Goal: Transaction & Acquisition: Purchase product/service

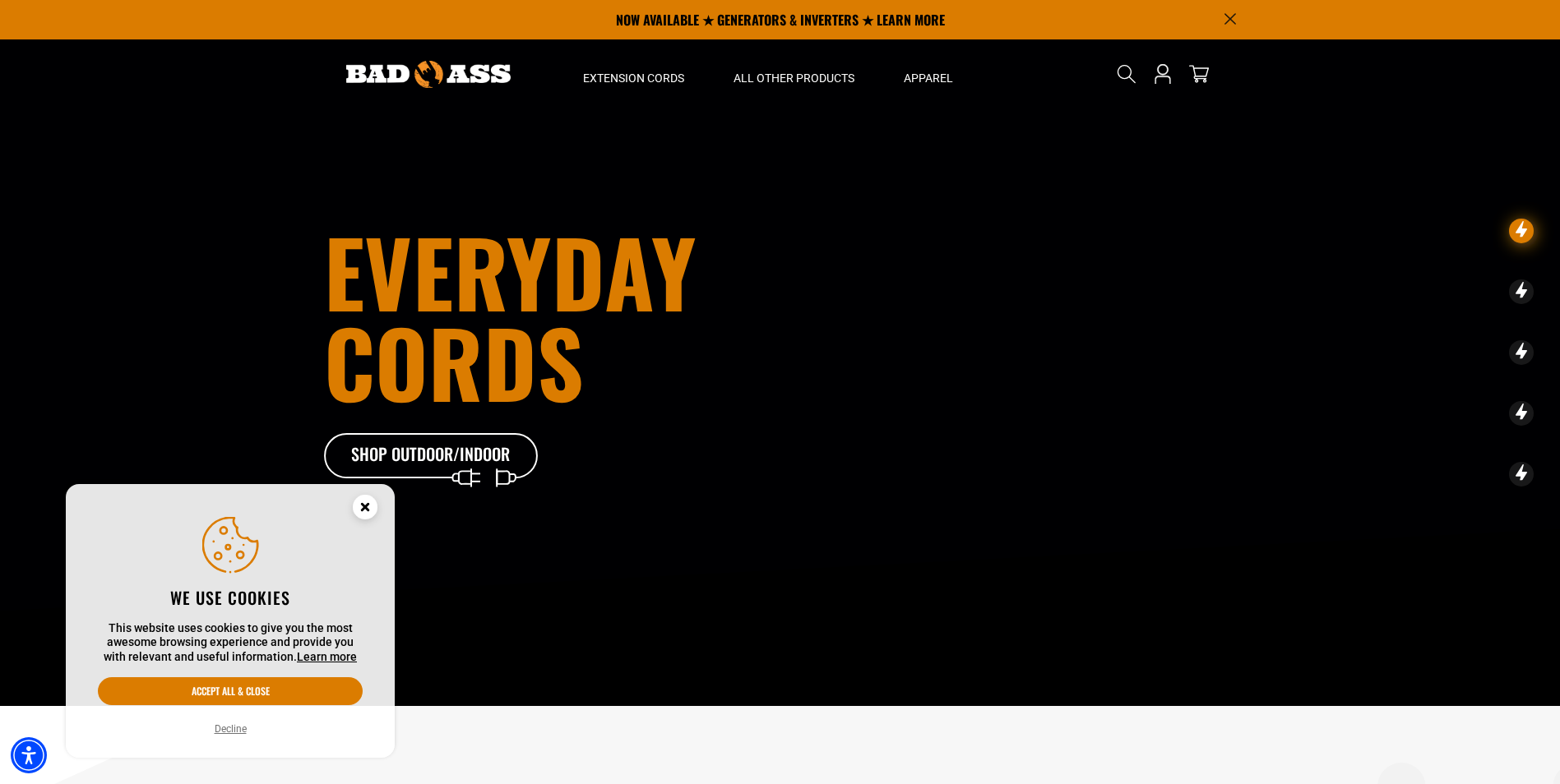
click at [363, 505] on icon "Cookie Consent" at bounding box center [364, 506] width 6 height 6
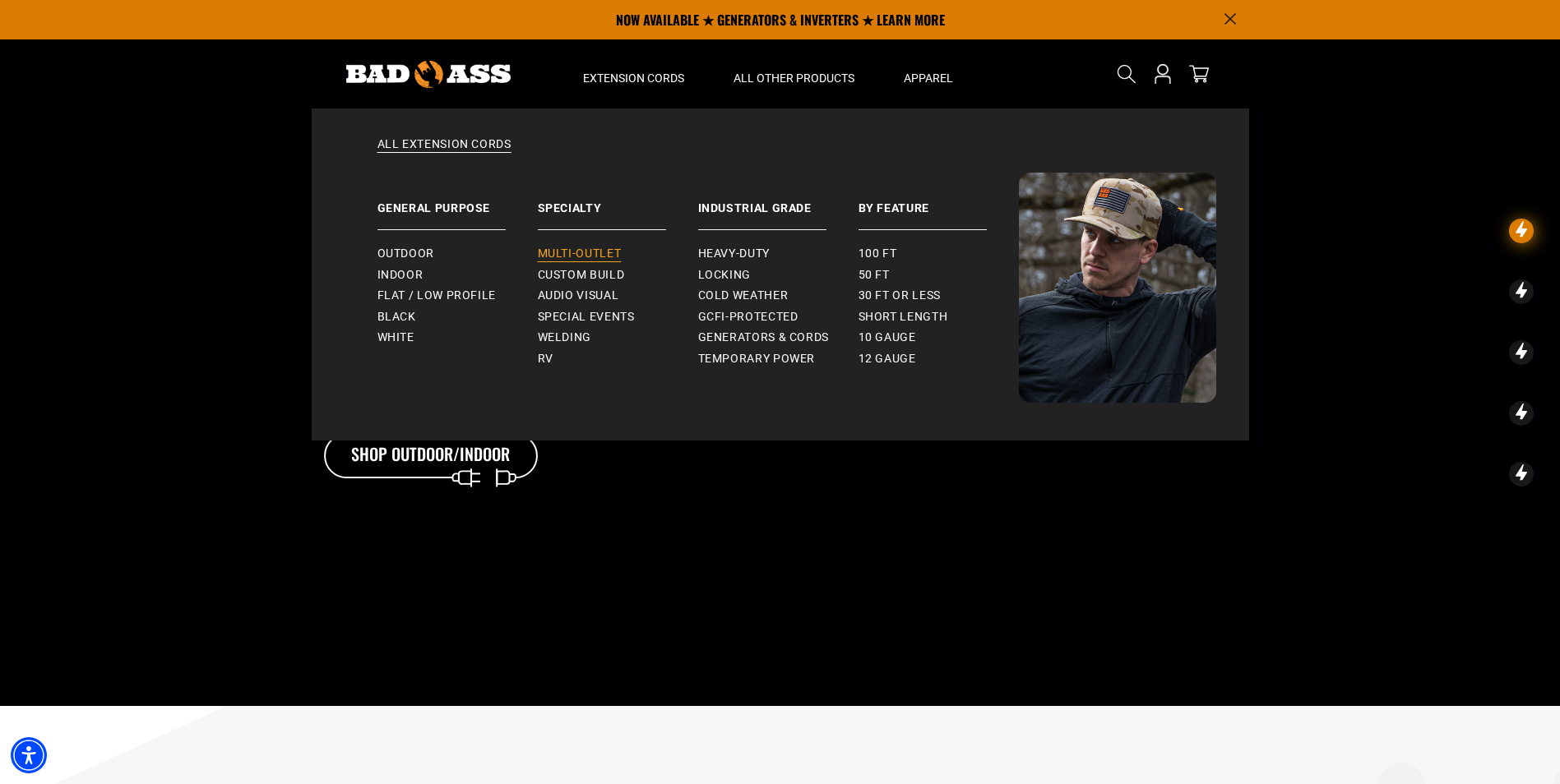
click at [581, 254] on span "Multi-Outlet" at bounding box center [580, 255] width 84 height 15
